Goal: Use online tool/utility

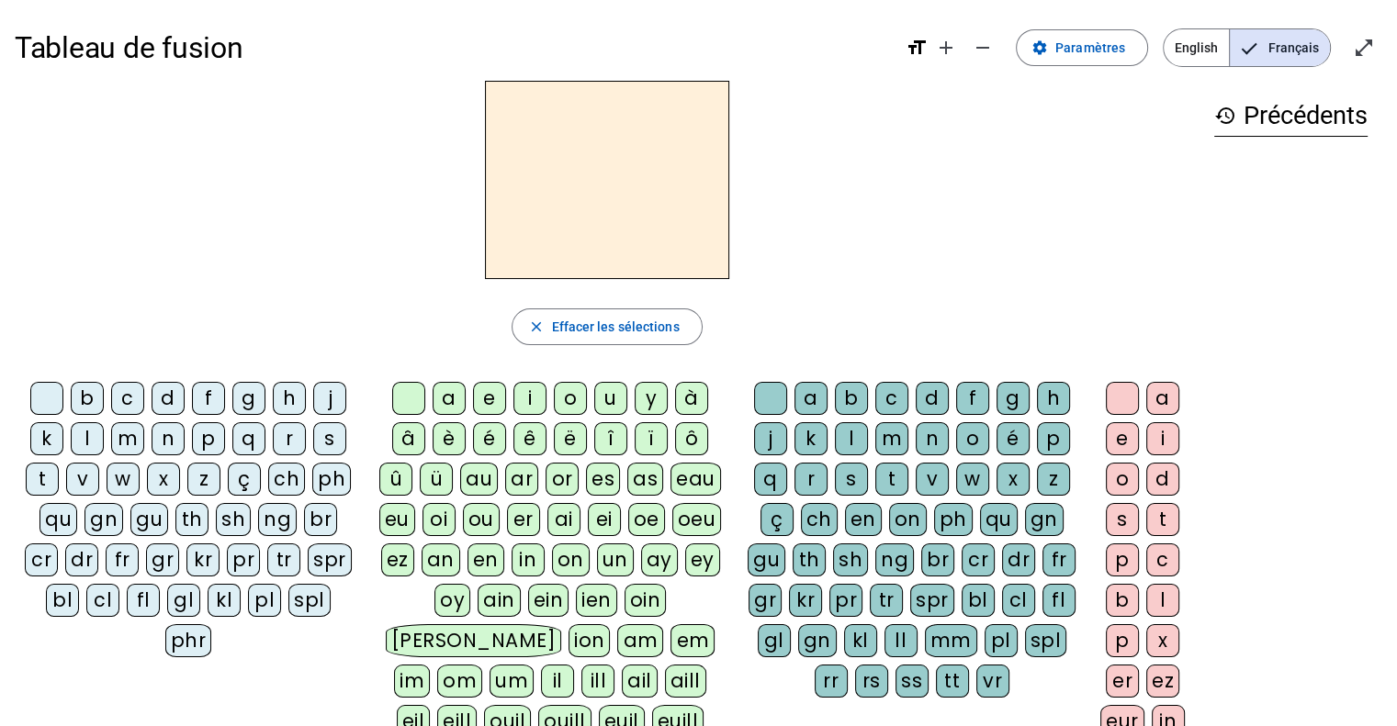
click at [328, 434] on div "s" at bounding box center [329, 438] width 33 height 33
click at [429, 513] on div "oi" at bounding box center [438, 519] width 33 height 33
click at [821, 469] on div "r" at bounding box center [810, 479] width 33 height 33
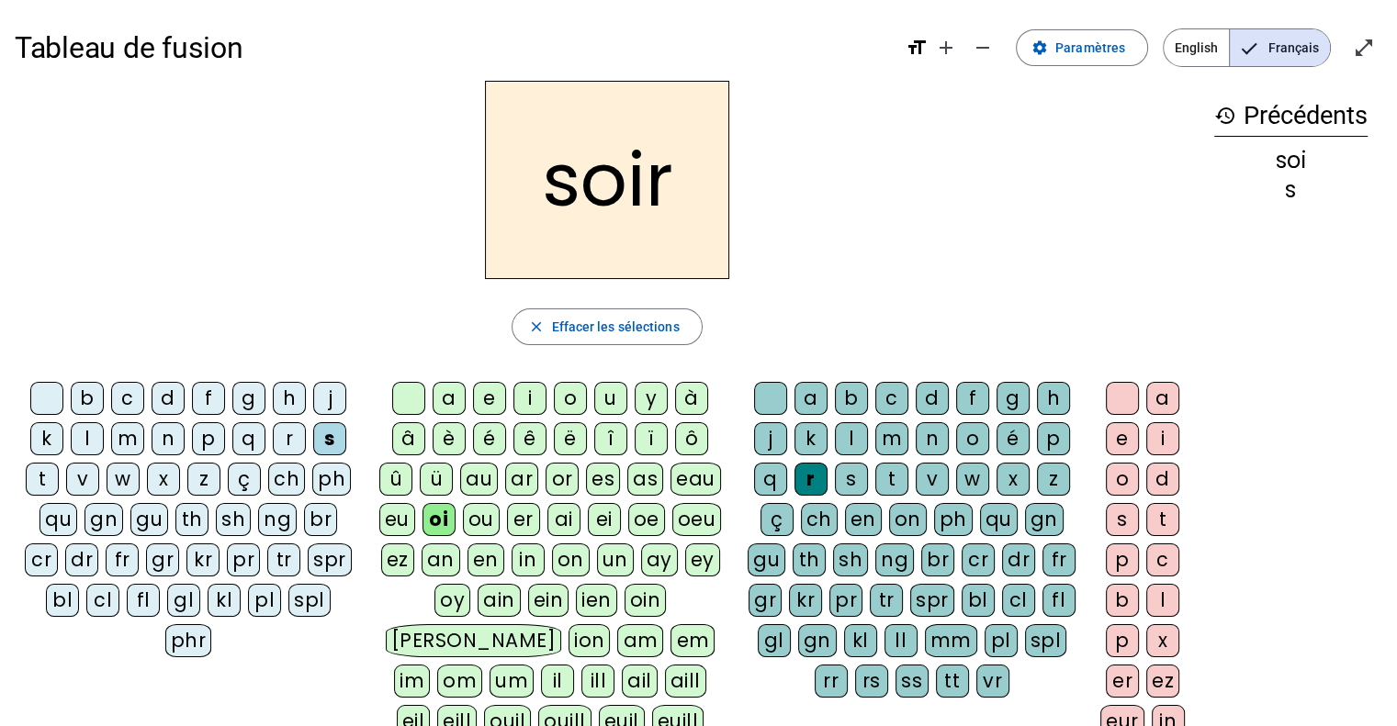
click at [845, 477] on div "s" at bounding box center [851, 479] width 33 height 33
click at [84, 470] on div "v" at bounding box center [82, 479] width 33 height 33
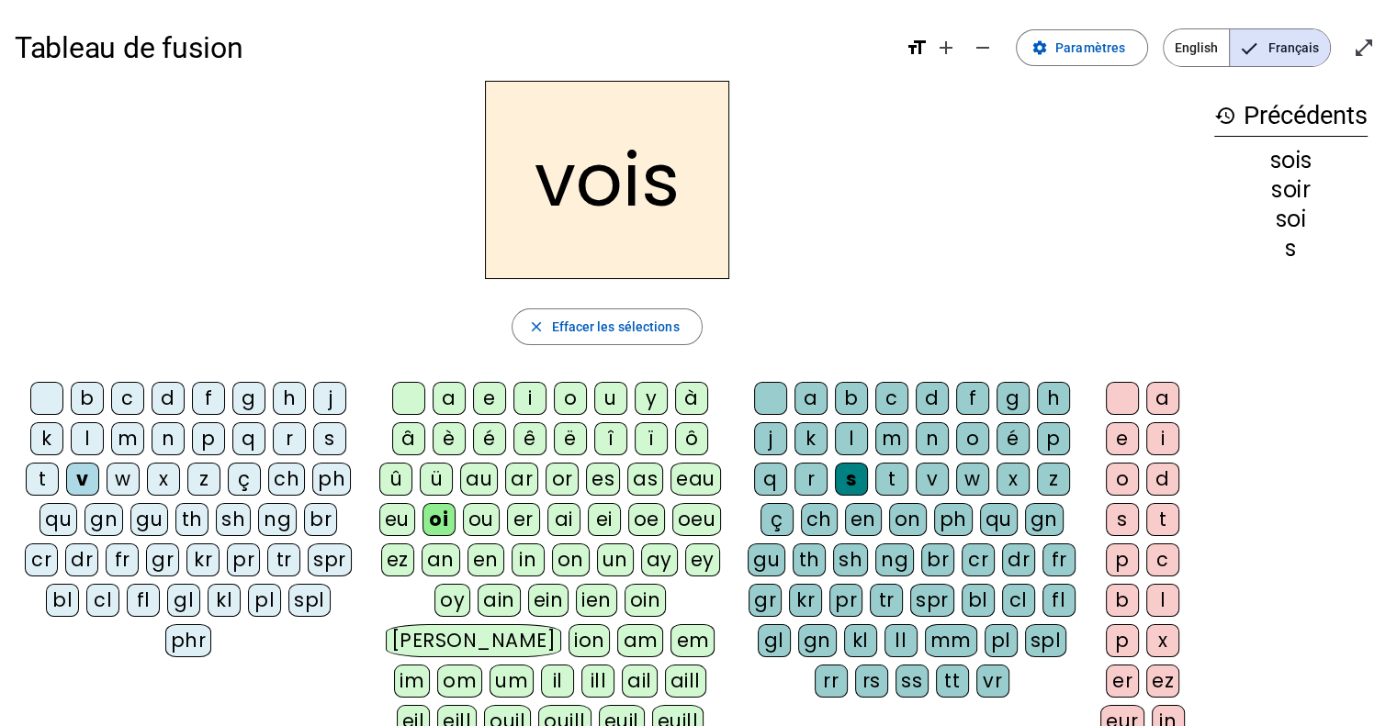
click at [89, 399] on div "b" at bounding box center [87, 398] width 33 height 33
click at [205, 438] on div "p" at bounding box center [208, 438] width 33 height 33
click at [166, 399] on div "d" at bounding box center [168, 398] width 33 height 33
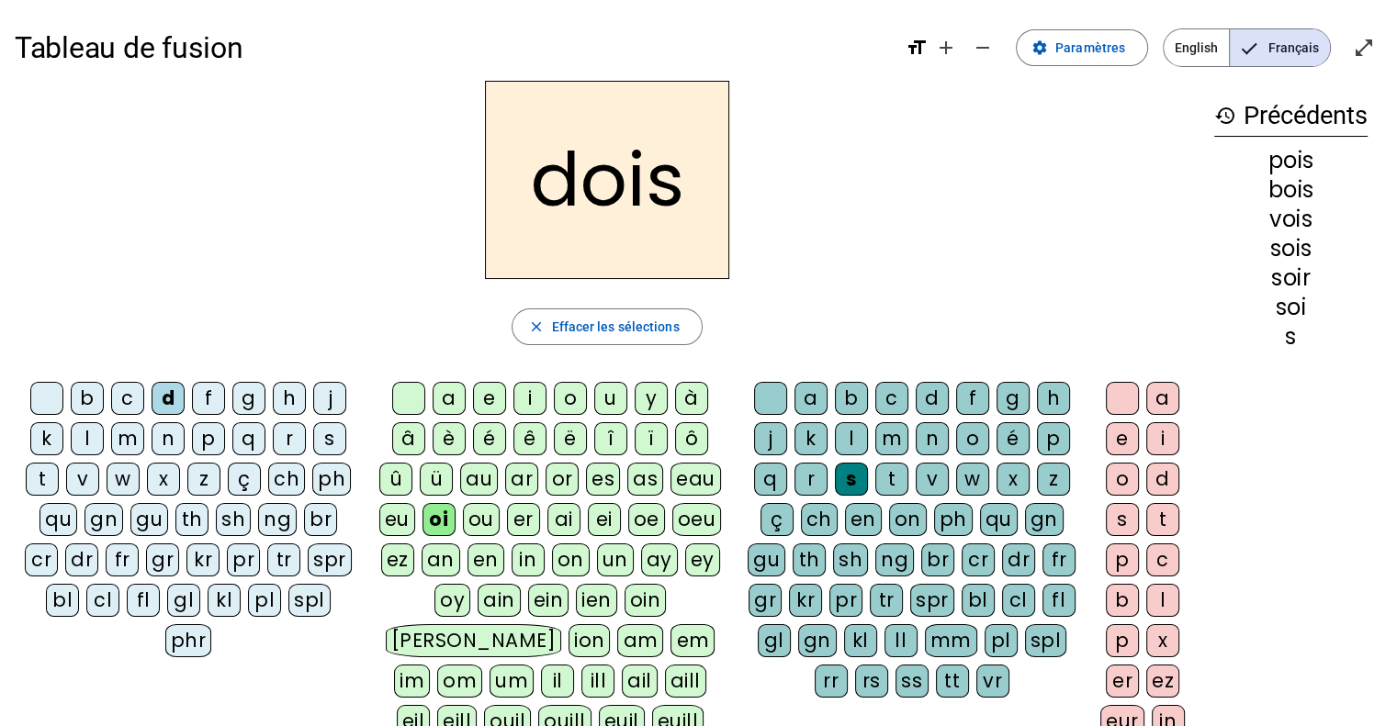
click at [126, 437] on div "m" at bounding box center [127, 438] width 33 height 33
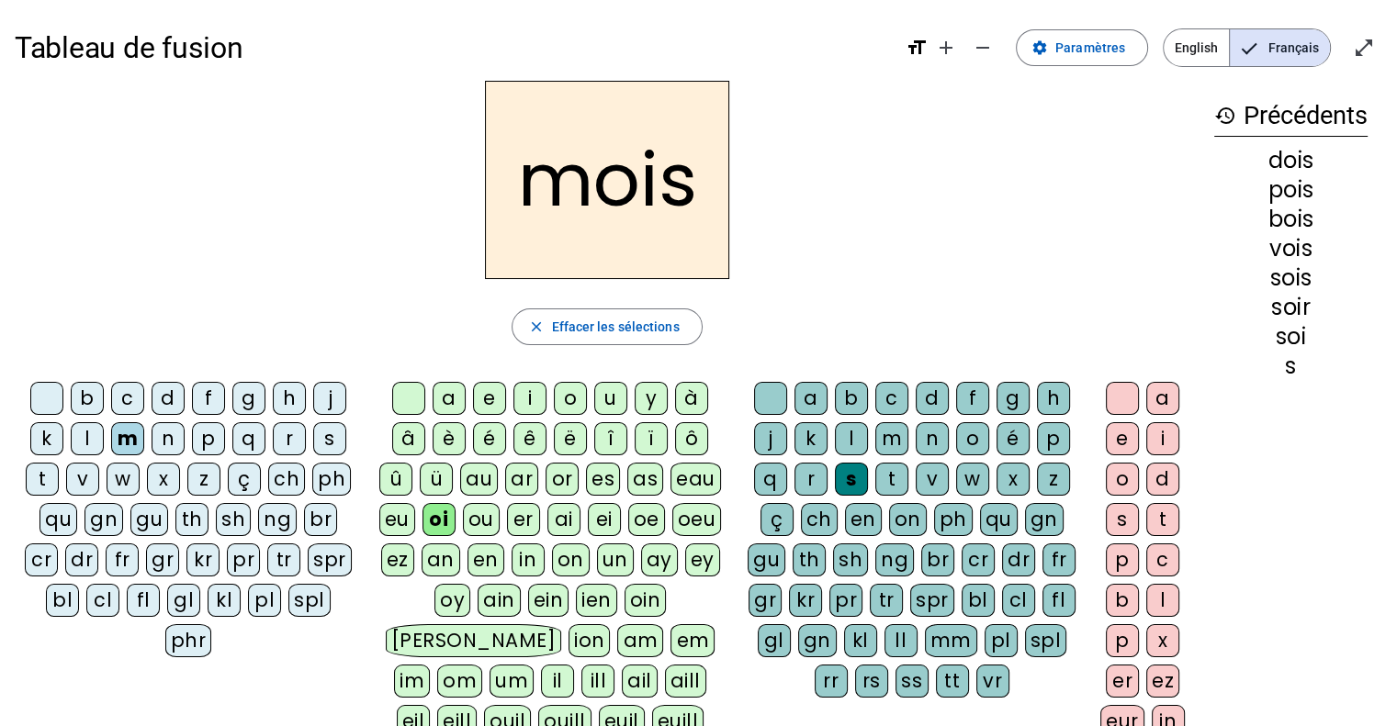
click at [758, 394] on div at bounding box center [770, 398] width 33 height 33
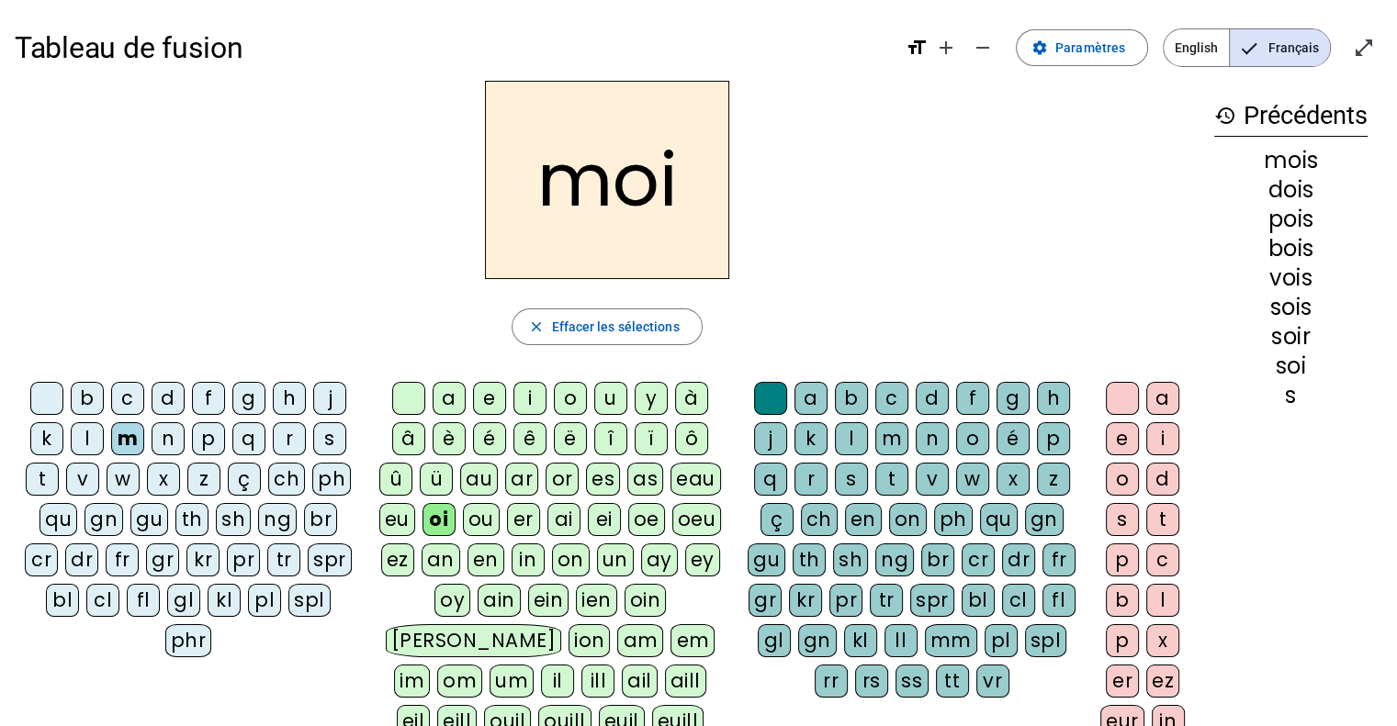
click at [55, 480] on div "t" at bounding box center [42, 479] width 33 height 33
click at [331, 433] on div "s" at bounding box center [329, 438] width 33 height 33
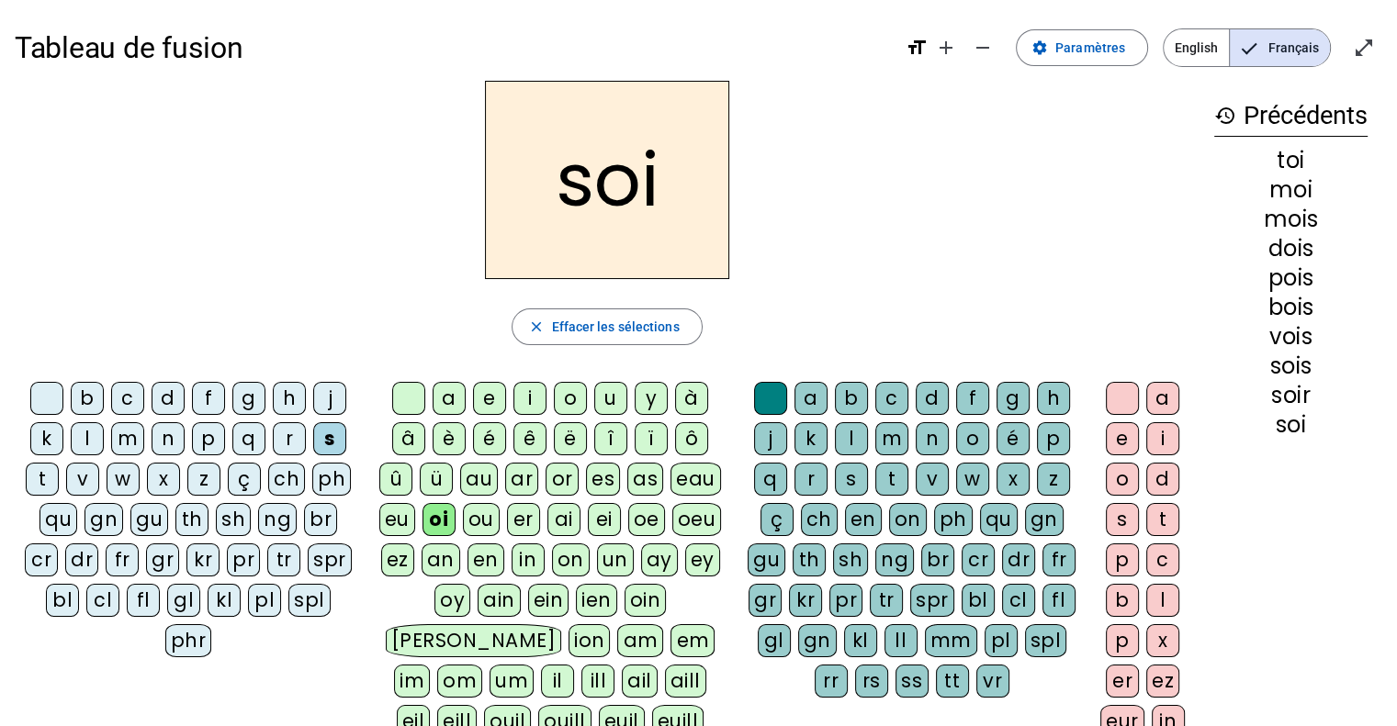
click at [291, 434] on div "r" at bounding box center [289, 438] width 33 height 33
click at [84, 438] on div "l" at bounding box center [87, 438] width 33 height 33
click at [207, 404] on div "f" at bounding box center [208, 398] width 33 height 33
